Goal: Transaction & Acquisition: Purchase product/service

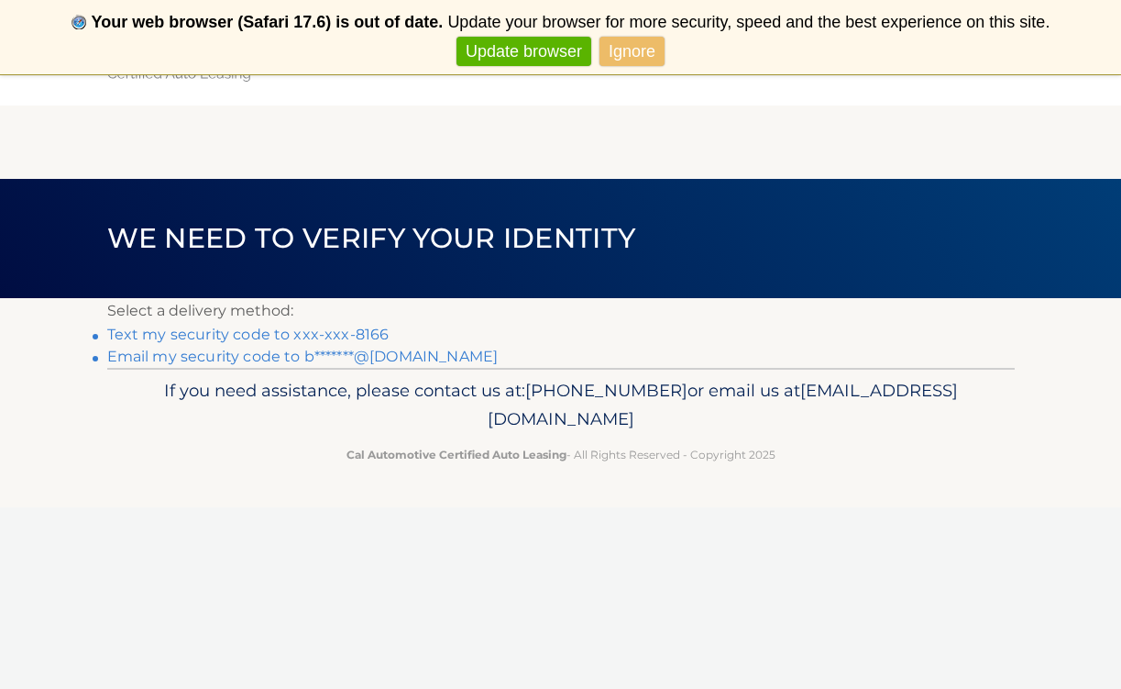
click at [264, 335] on link "Text my security code to xxx-xxx-8166" at bounding box center [248, 333] width 282 height 17
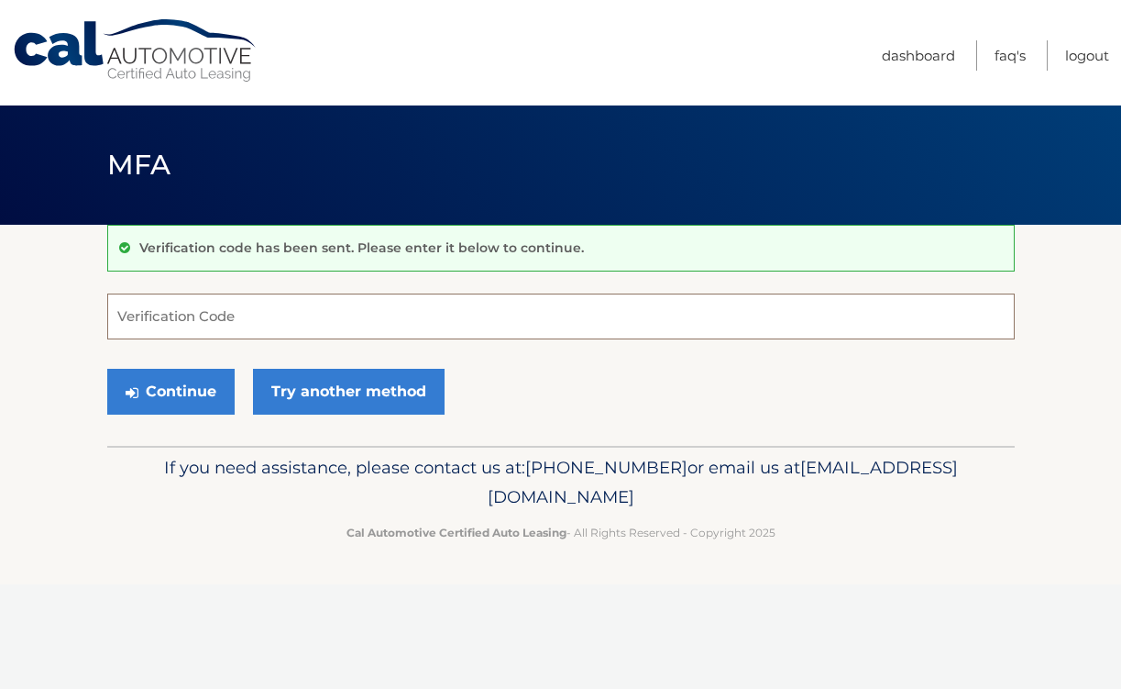
click at [193, 328] on input "Verification Code" at bounding box center [561, 316] width 908 height 46
type input "737551"
click at [191, 392] on button "Continue" at bounding box center [170, 392] width 127 height 46
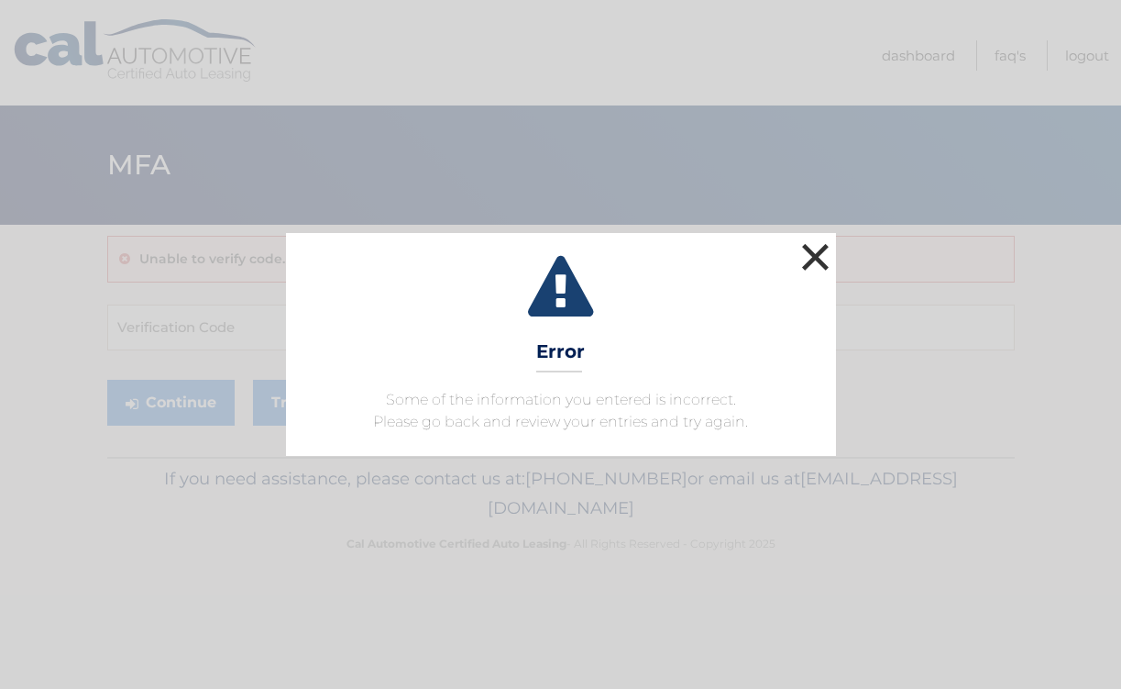
click at [813, 254] on button "×" at bounding box center [816, 256] width 37 height 37
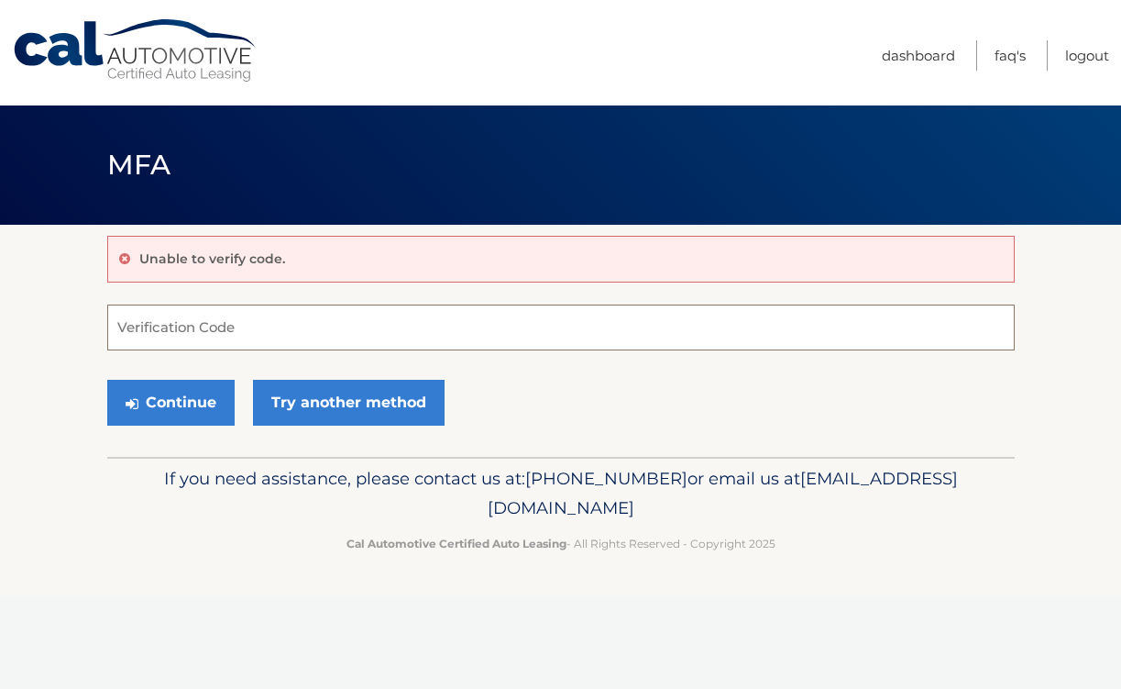
click at [156, 322] on input "Verification Code" at bounding box center [561, 327] width 908 height 46
type input "619938"
click at [171, 403] on button "Continue" at bounding box center [170, 403] width 127 height 46
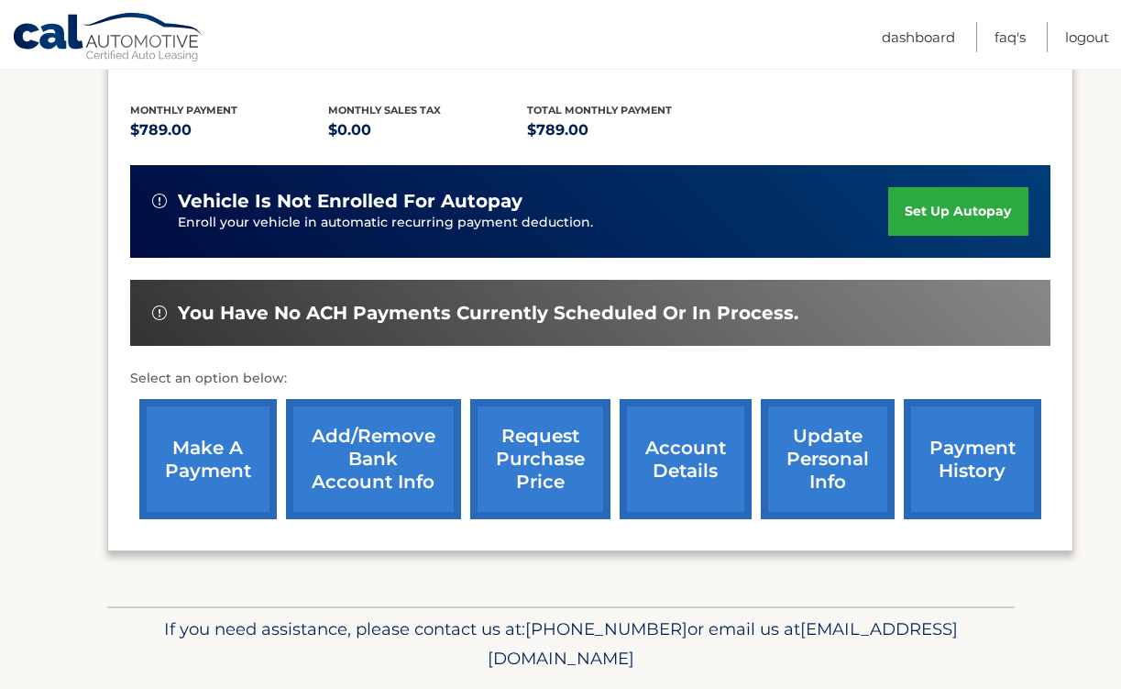
scroll to position [395, 0]
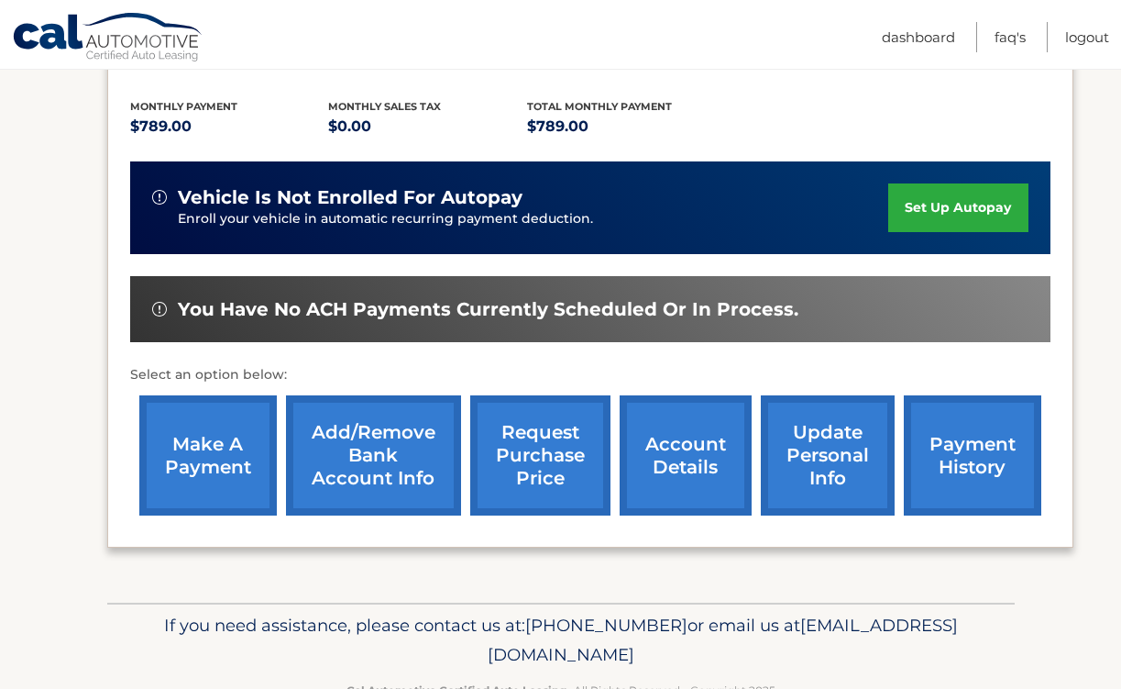
click at [192, 417] on link "make a payment" at bounding box center [208, 455] width 138 height 120
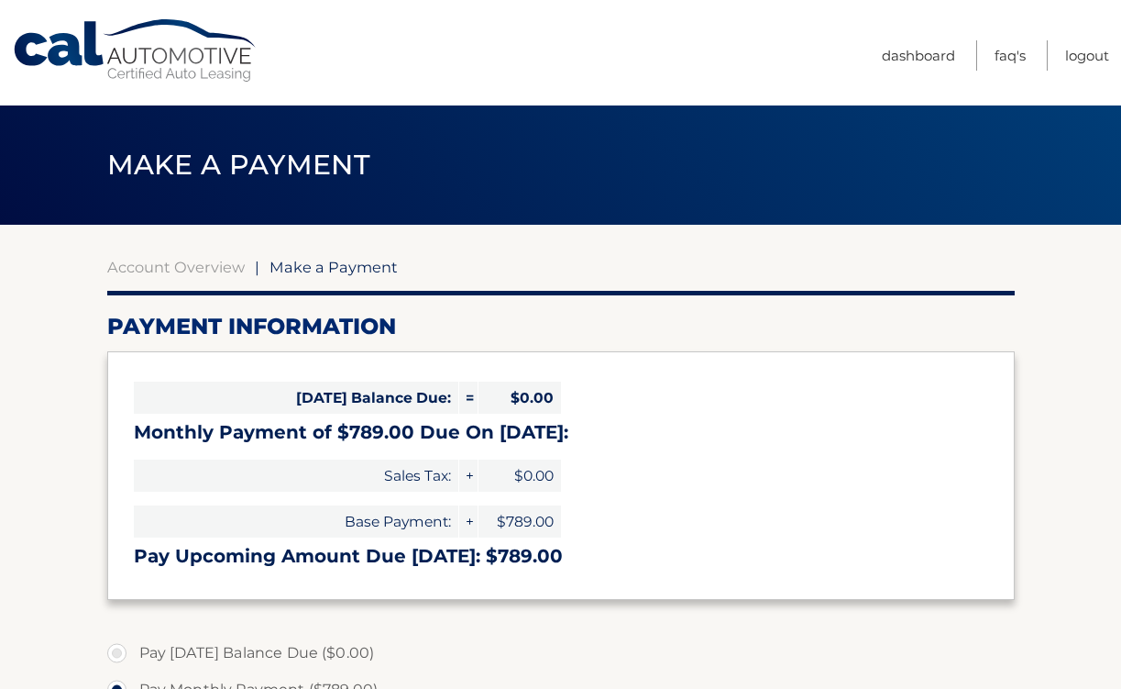
select select "MDU2MTk4ZGMtNTFmYy00NmRhLTg1M2MtYjVmNTU5NjM2MzI2"
click at [1090, 54] on link "Logout" at bounding box center [1087, 55] width 44 height 30
